Goal: Task Accomplishment & Management: Manage account settings

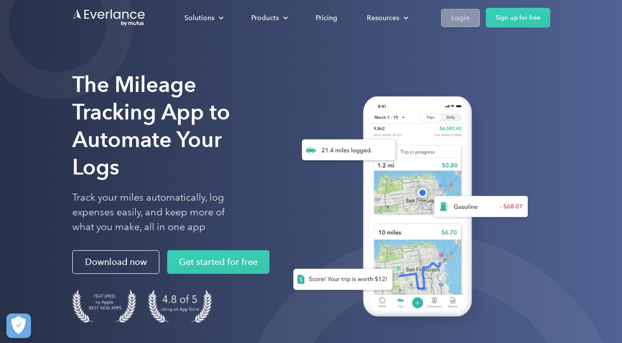
click at [465, 17] on div "Login" at bounding box center [460, 18] width 18 height 12
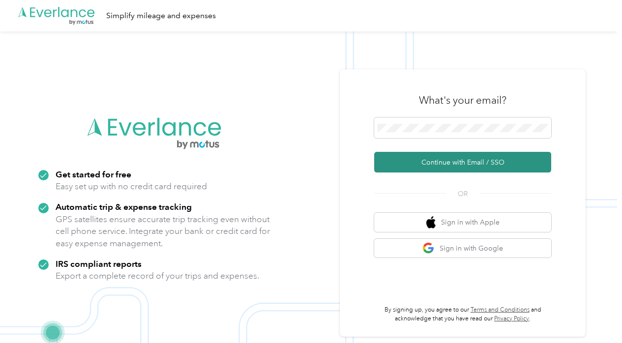
click at [449, 163] on button "Continue with Email / SSO" at bounding box center [462, 162] width 177 height 21
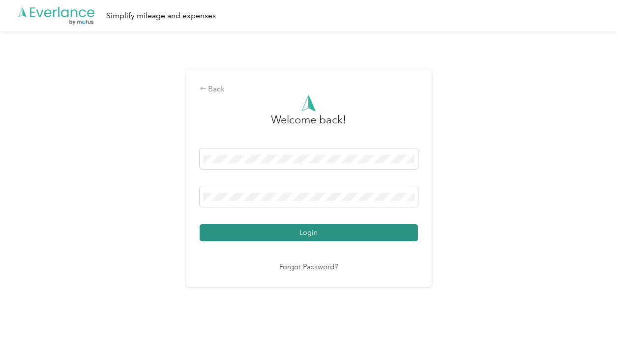
click at [290, 231] on button "Login" at bounding box center [309, 232] width 218 height 17
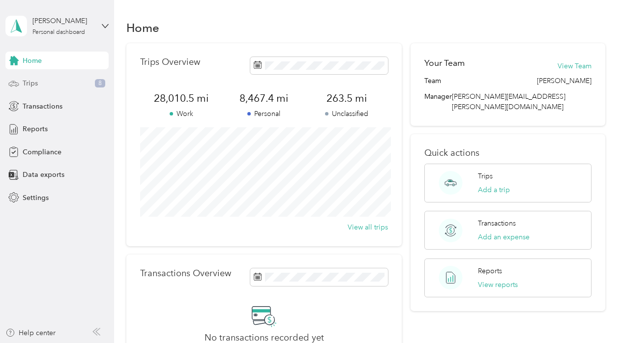
click at [59, 84] on div "Trips 8" at bounding box center [56, 84] width 103 height 18
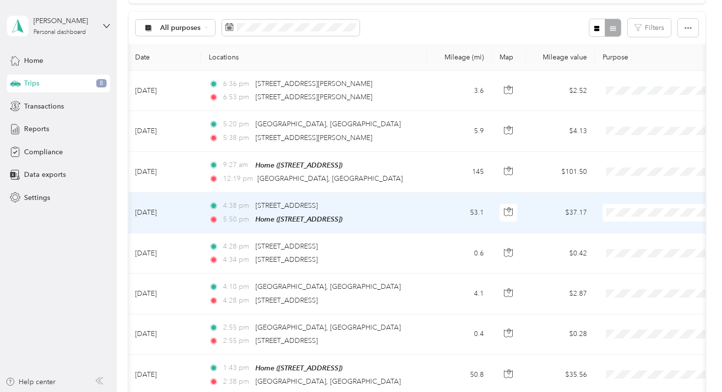
scroll to position [0, 3]
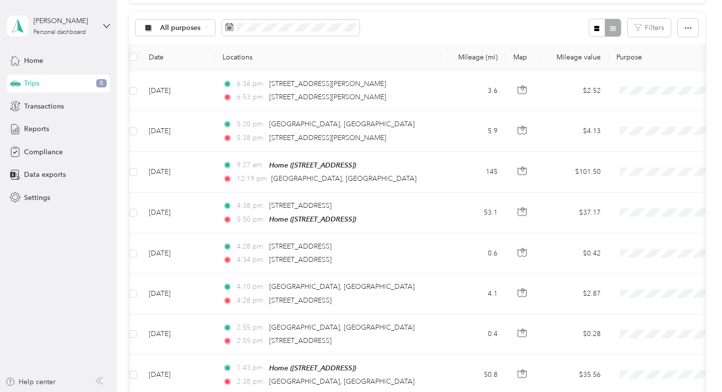
click at [103, 343] on icon at bounding box center [99, 381] width 8 height 8
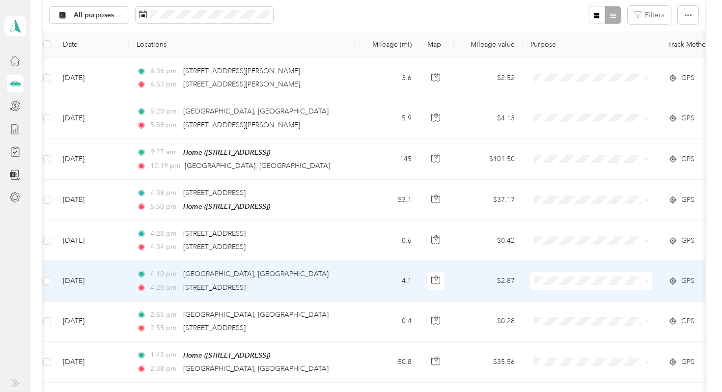
scroll to position [108, 0]
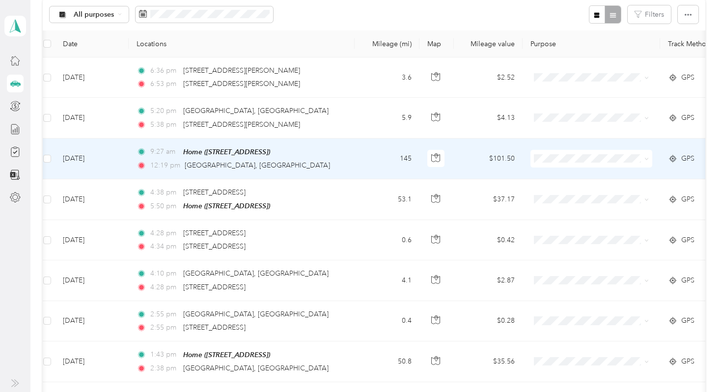
click at [621, 160] on span at bounding box center [645, 158] width 8 height 11
click at [621, 159] on icon at bounding box center [647, 159] width 4 height 4
click at [610, 176] on span "AHV International" at bounding box center [600, 176] width 91 height 10
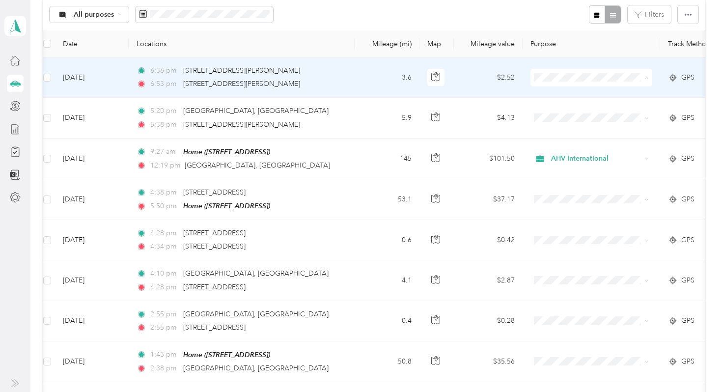
click at [581, 114] on span "Personal" at bounding box center [600, 113] width 91 height 10
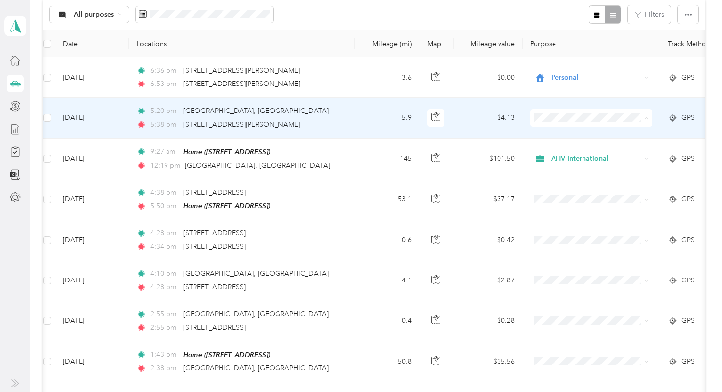
click at [601, 137] on span "AHV International" at bounding box center [600, 136] width 91 height 10
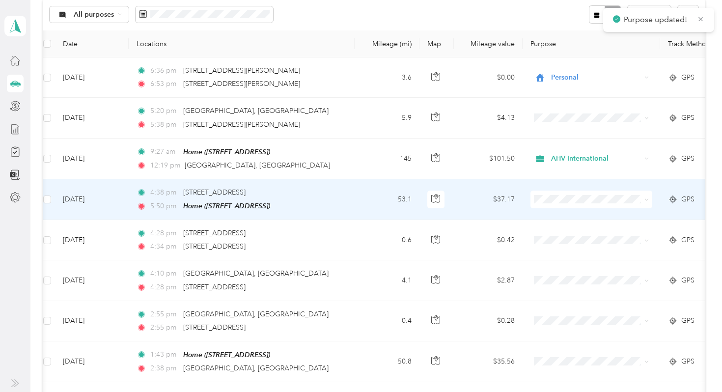
click at [583, 205] on span at bounding box center [592, 200] width 122 height 18
click at [578, 236] on span "Personal" at bounding box center [600, 235] width 91 height 10
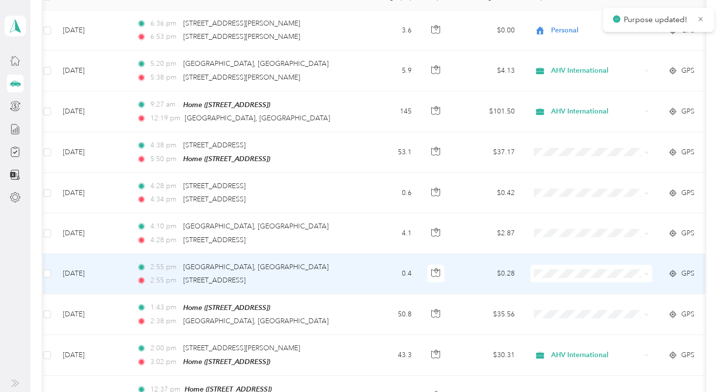
scroll to position [153, 0]
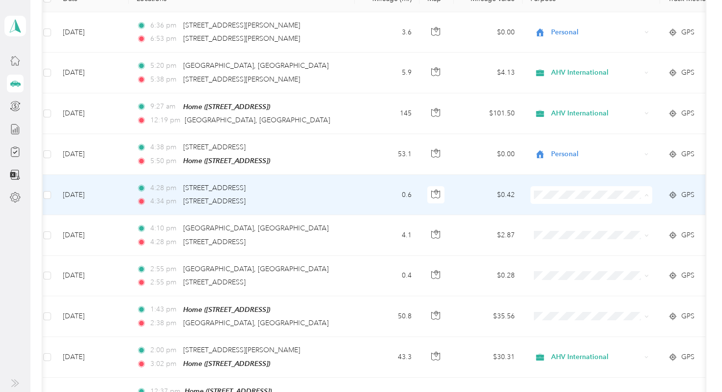
click at [578, 226] on span "Personal" at bounding box center [600, 230] width 91 height 10
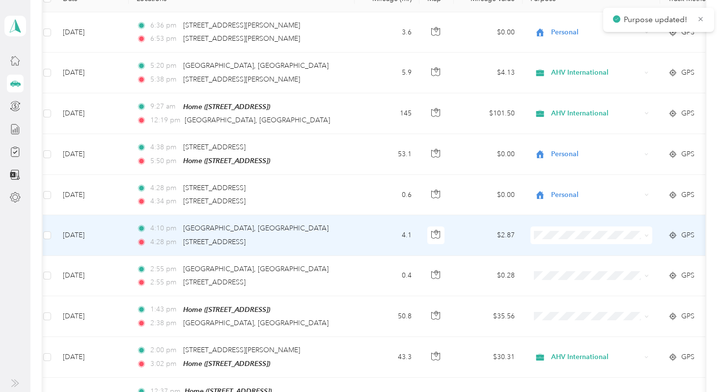
click at [570, 268] on span "Personal" at bounding box center [600, 269] width 91 height 10
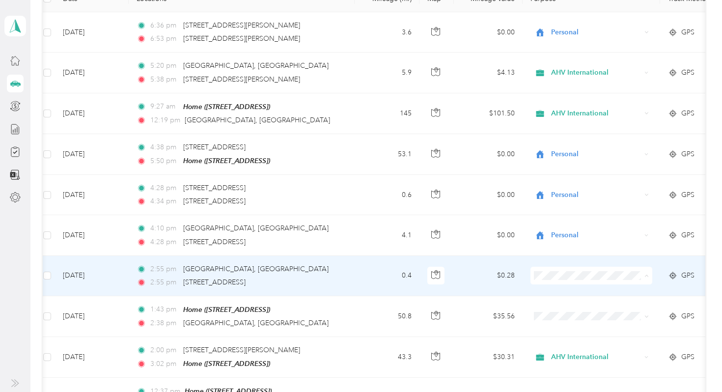
click at [566, 309] on span "Personal" at bounding box center [600, 311] width 91 height 10
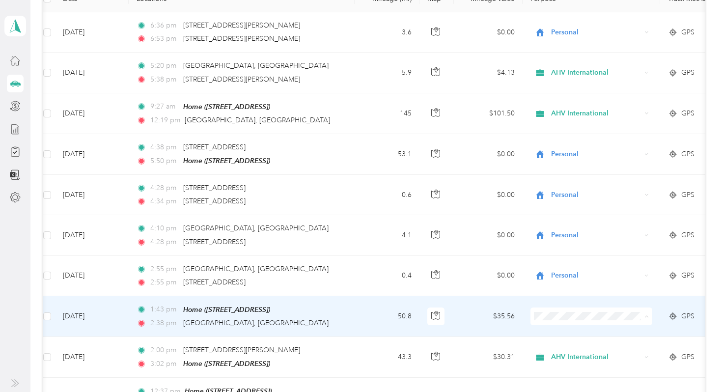
click at [564, 343] on span "Personal" at bounding box center [600, 352] width 91 height 10
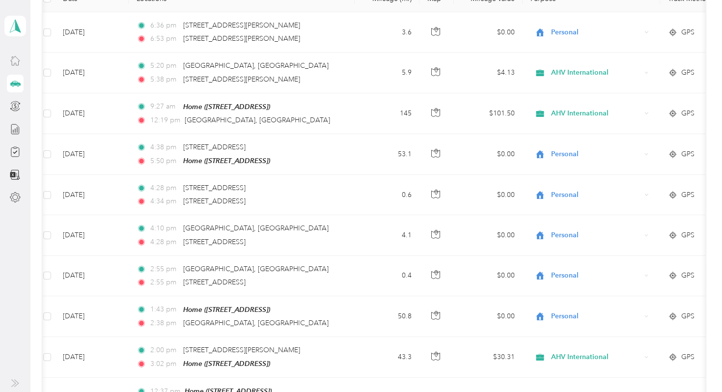
click at [15, 63] on icon at bounding box center [15, 60] width 11 height 11
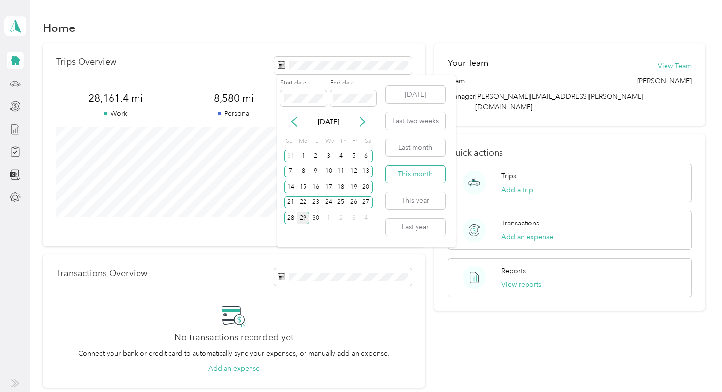
click at [413, 177] on button "This month" at bounding box center [416, 174] width 60 height 17
